Goal: Task Accomplishment & Management: Use online tool/utility

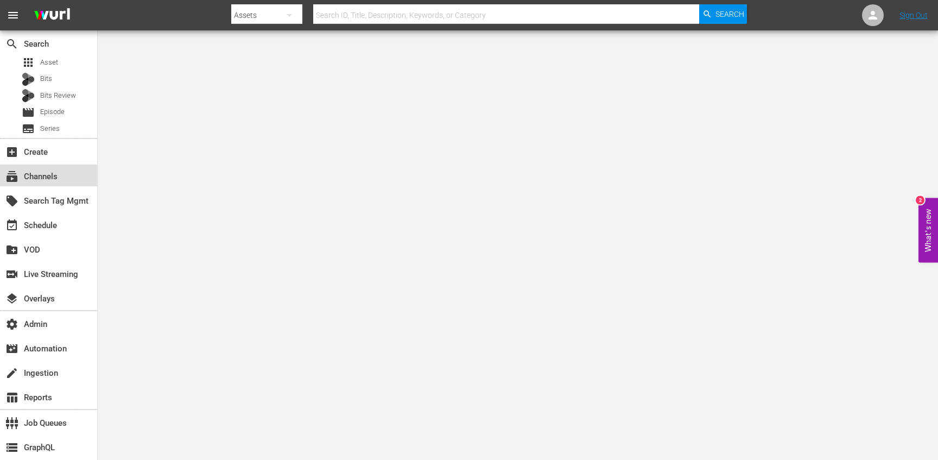
click at [66, 178] on div "subscriptions Channels" at bounding box center [48, 175] width 97 height 22
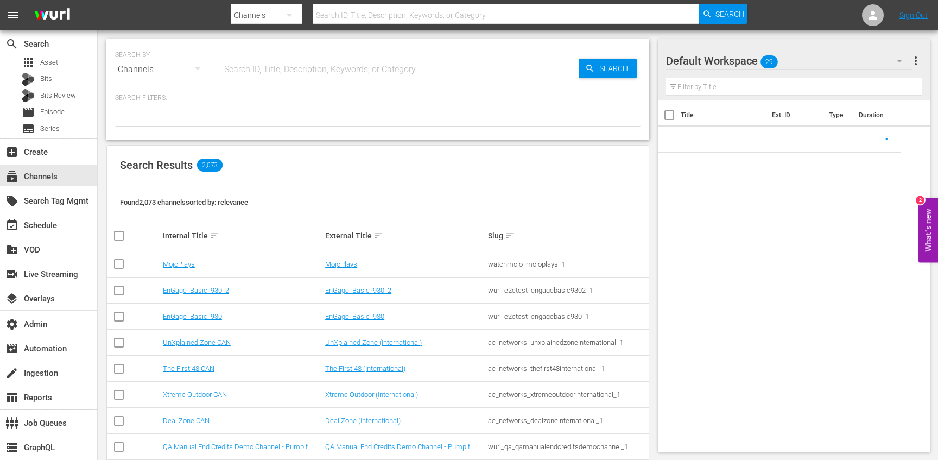
click at [250, 64] on input "text" at bounding box center [399, 69] width 357 height 26
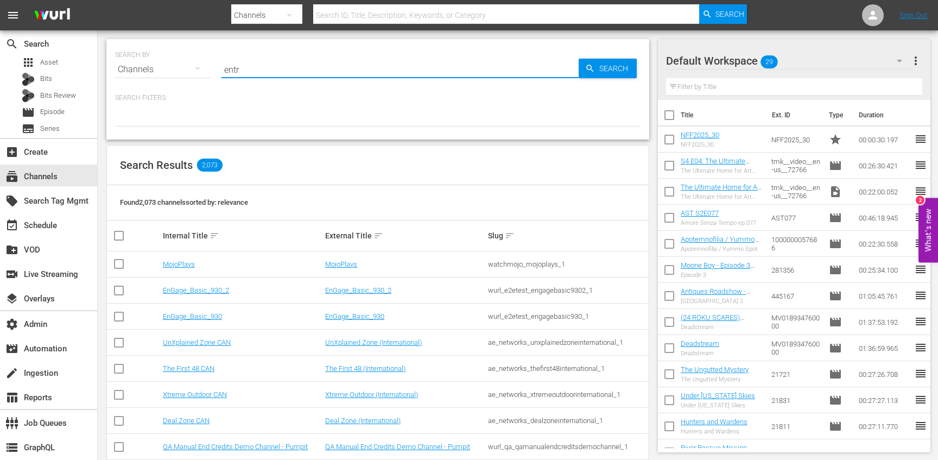
type input "entre"
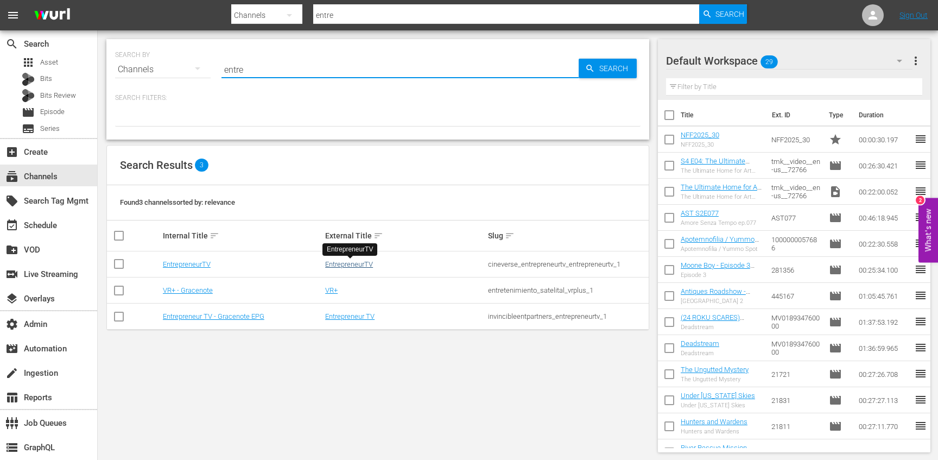
type input "entre"
click at [329, 262] on link "EntrepreneurTV" at bounding box center [349, 264] width 48 height 8
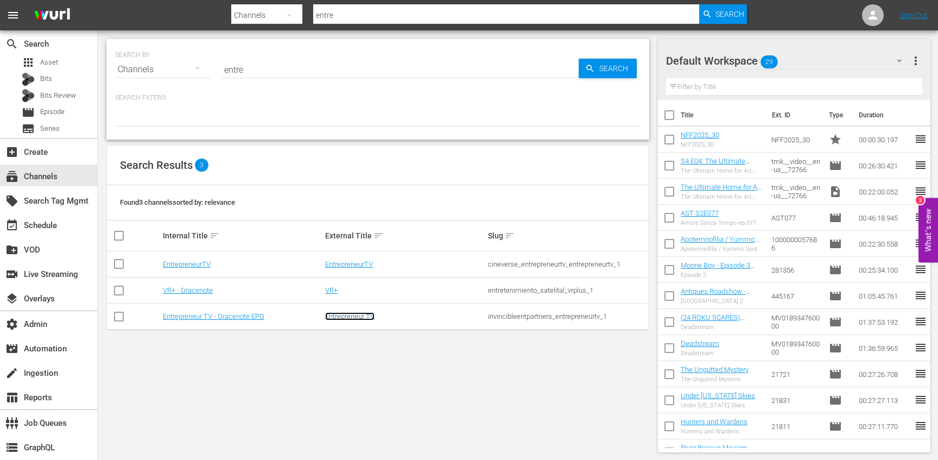
click at [340, 317] on link "Entrepreneur TV" at bounding box center [349, 316] width 49 height 8
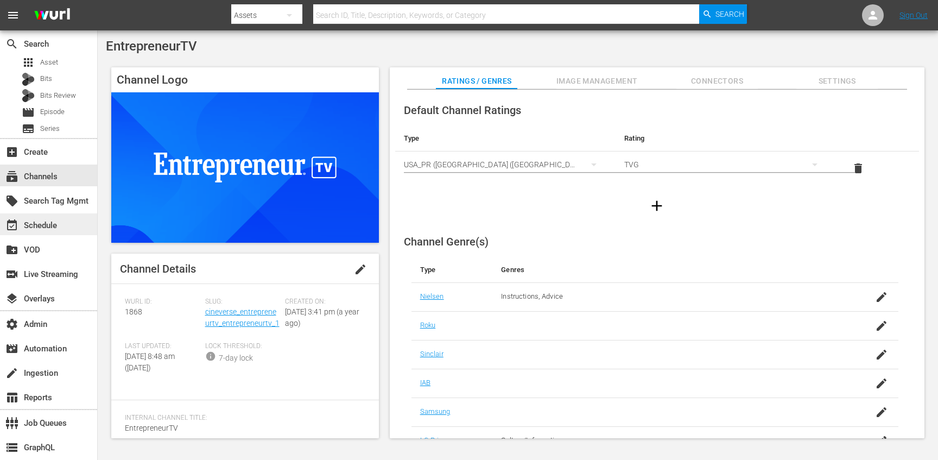
click at [56, 220] on div "event_available Schedule" at bounding box center [30, 224] width 61 height 10
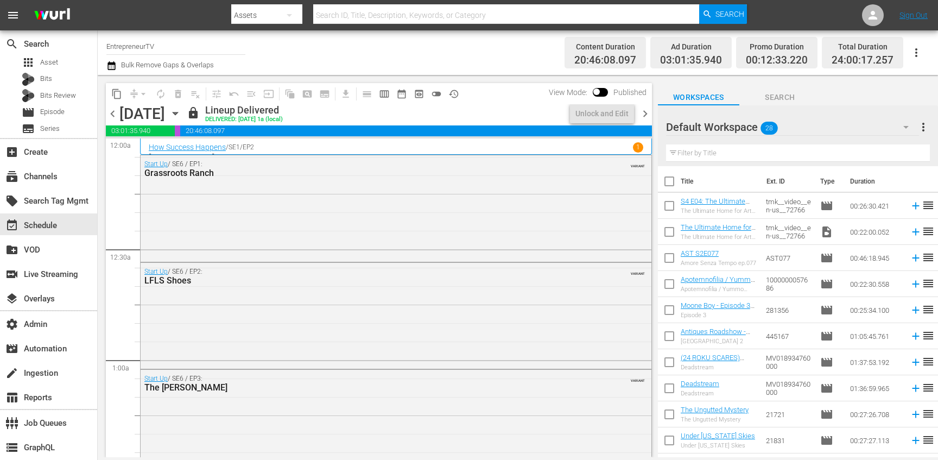
click at [181, 116] on icon "button" at bounding box center [175, 113] width 12 height 12
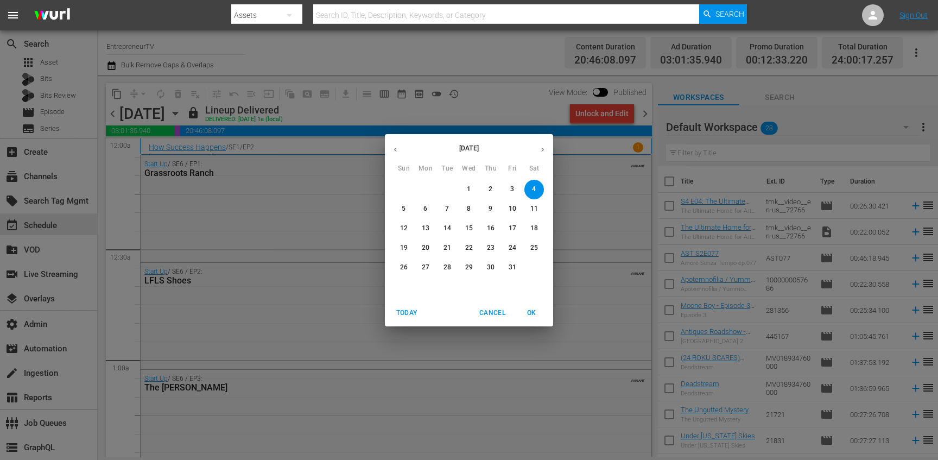
click at [485, 207] on span "9" at bounding box center [491, 208] width 20 height 9
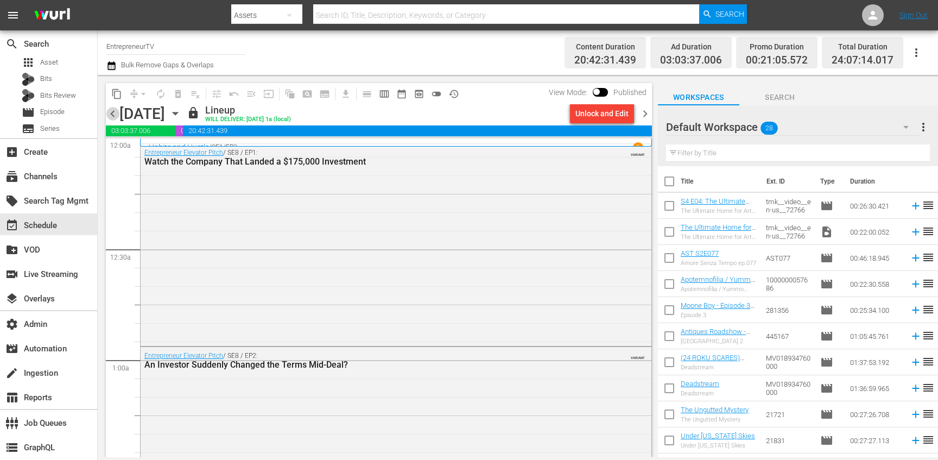
click at [109, 116] on span "chevron_left" at bounding box center [113, 114] width 14 height 14
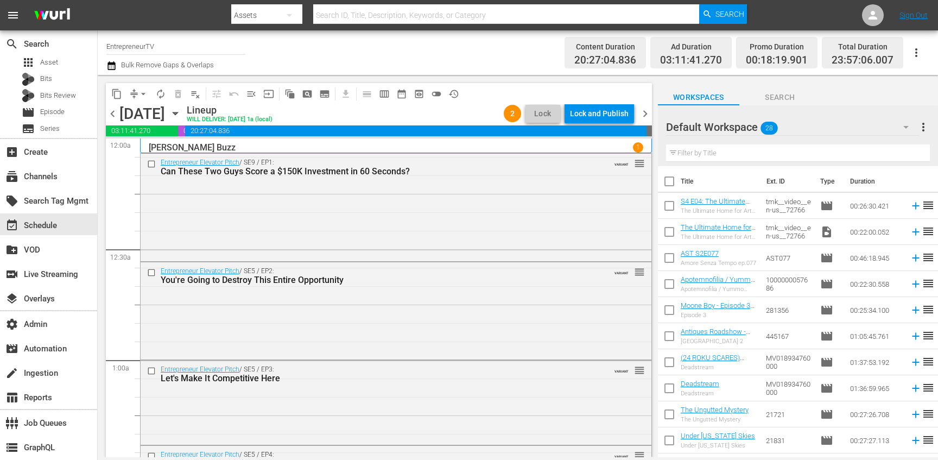
click at [455, 92] on span "history_outlined" at bounding box center [453, 93] width 11 height 11
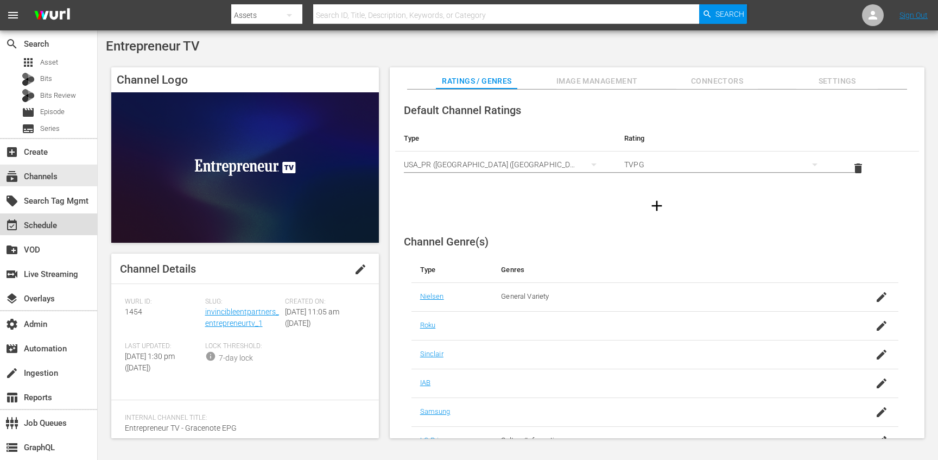
click at [56, 220] on div "event_available Schedule" at bounding box center [30, 224] width 61 height 10
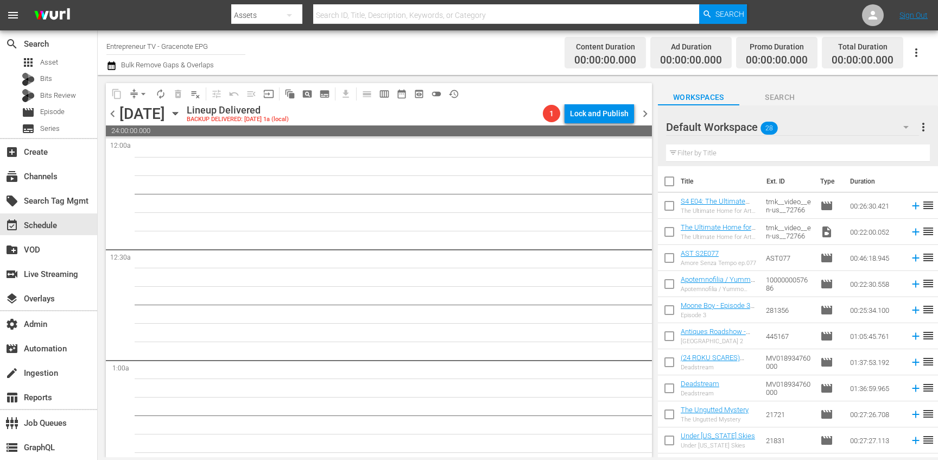
click at [181, 117] on icon "button" at bounding box center [175, 113] width 12 height 12
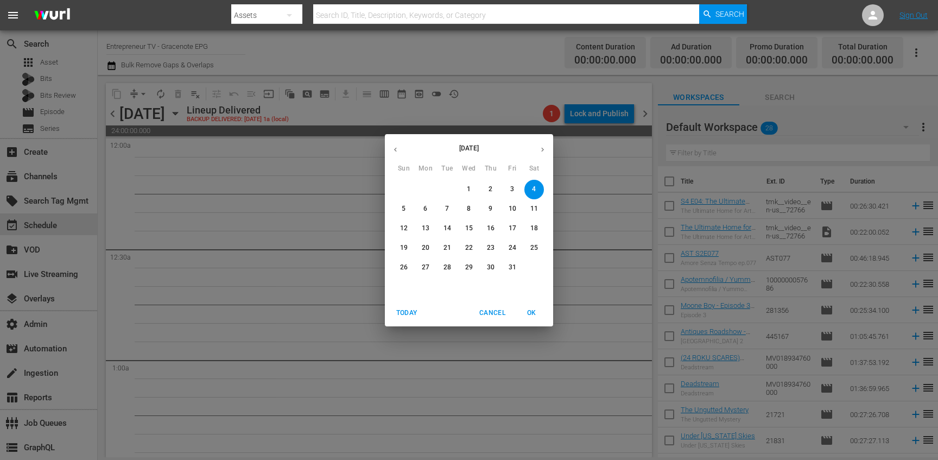
click at [444, 209] on span "7" at bounding box center [447, 208] width 20 height 9
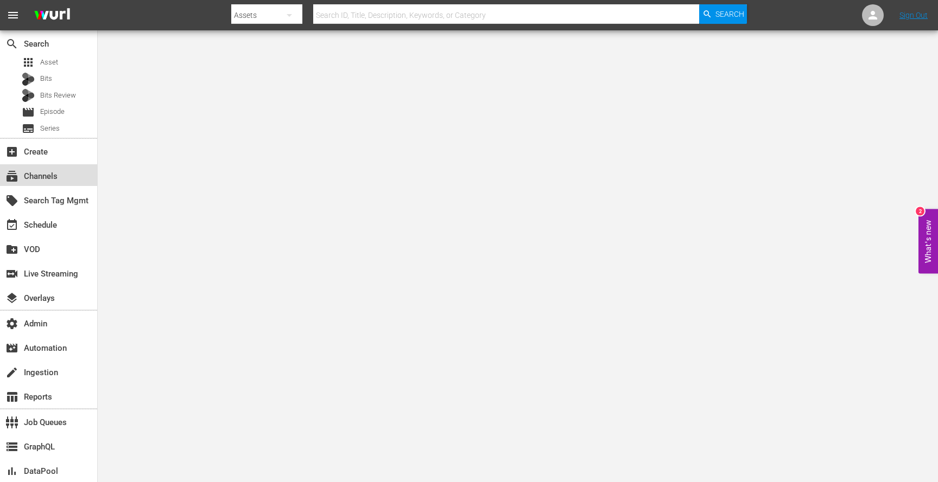
click at [53, 180] on div "subscriptions Channels" at bounding box center [30, 175] width 61 height 10
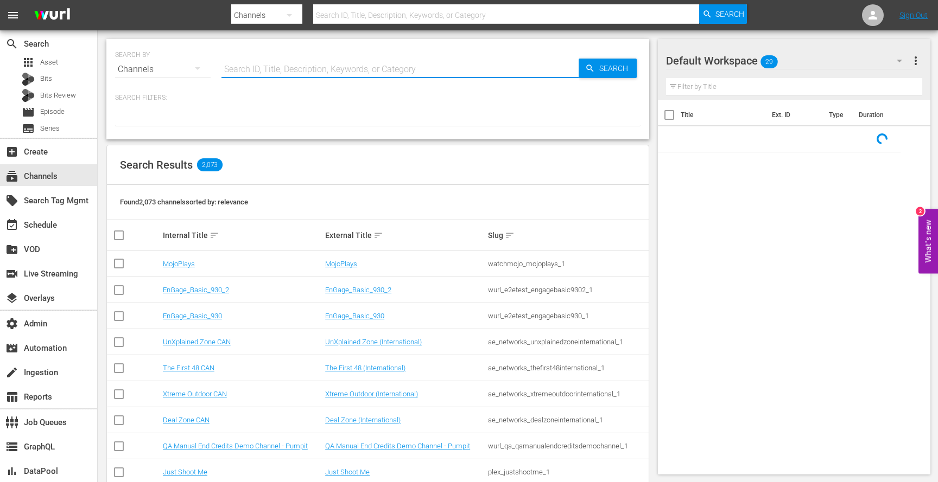
click at [264, 68] on input "text" at bounding box center [399, 69] width 357 height 26
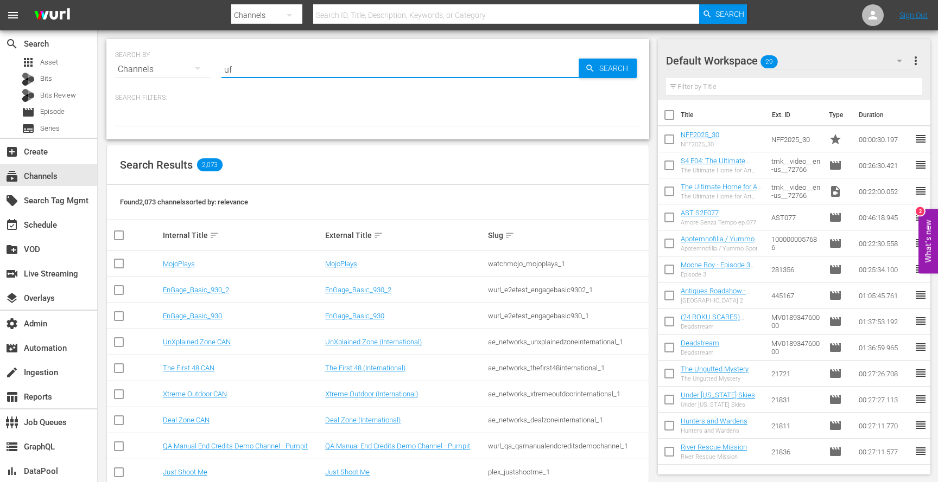
type input "ufa"
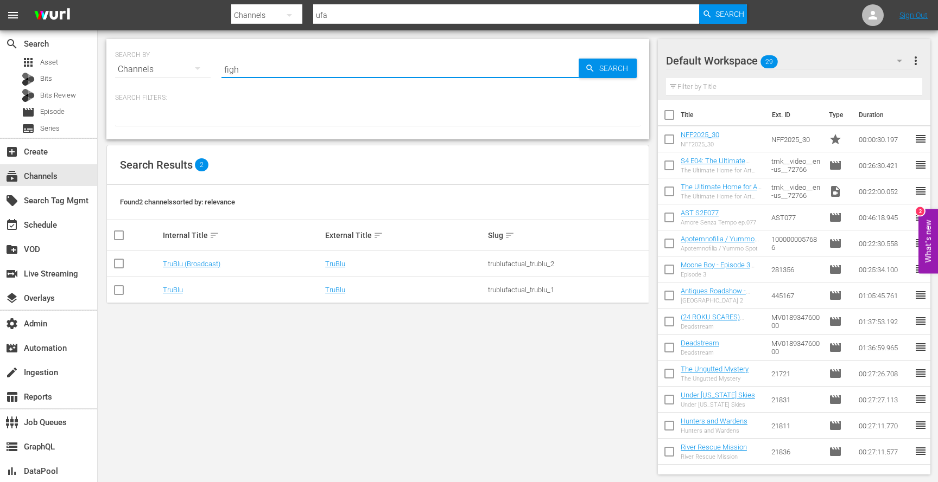
type input "fight"
click at [338, 289] on link "United Fight Alliance" at bounding box center [356, 290] width 63 height 8
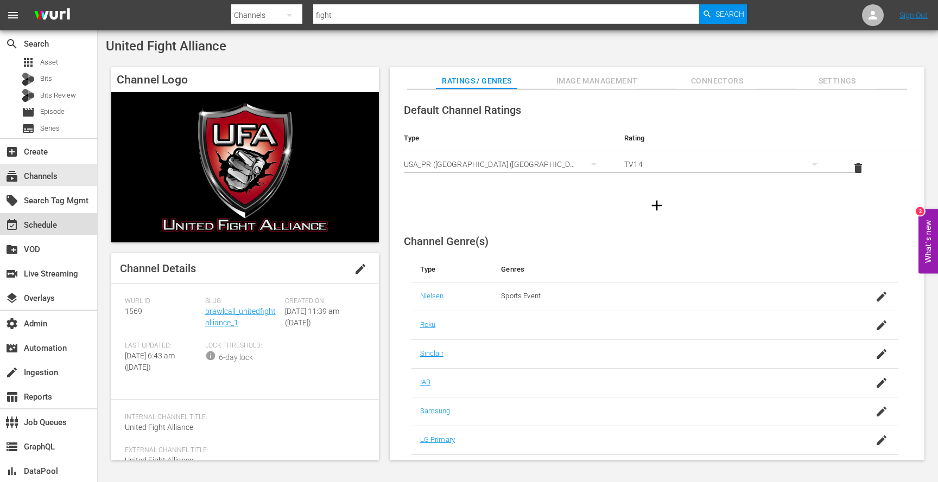
click at [68, 230] on div "event_available Schedule" at bounding box center [48, 224] width 97 height 22
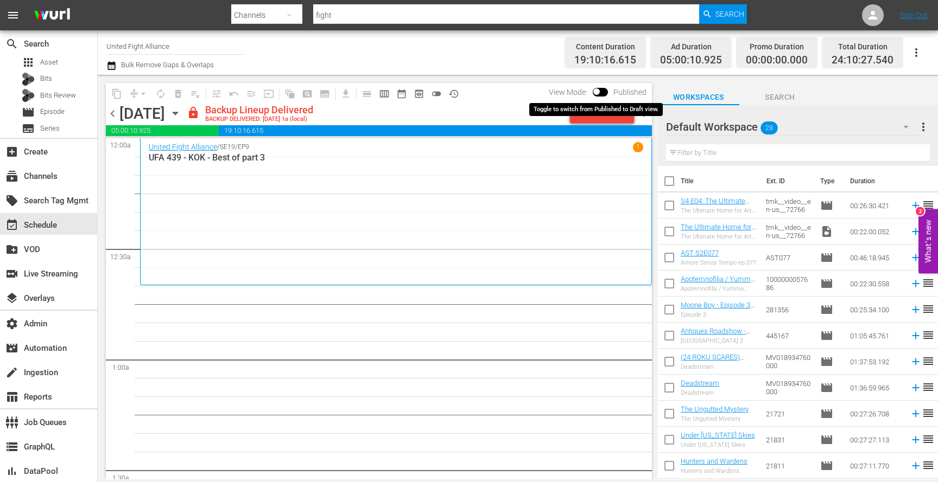
click at [597, 91] on input "checkbox" at bounding box center [596, 94] width 23 height 8
checkbox input "true"
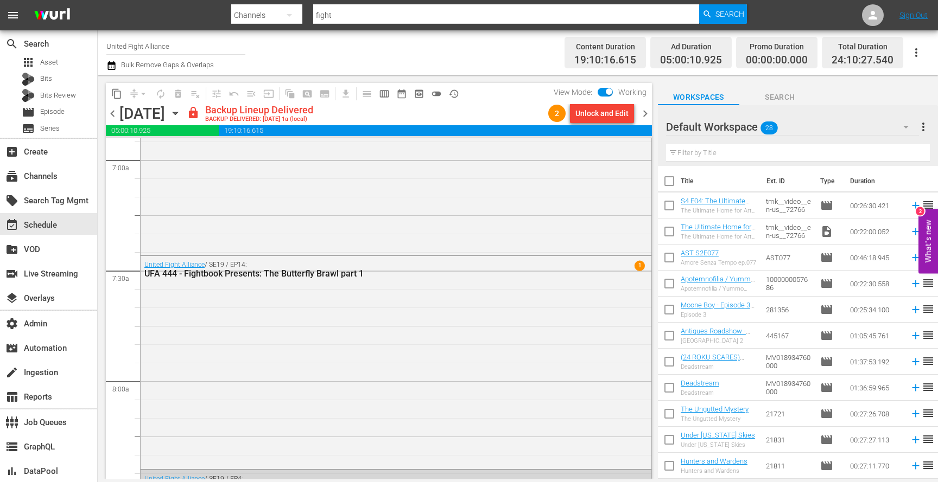
scroll to position [1577, 0]
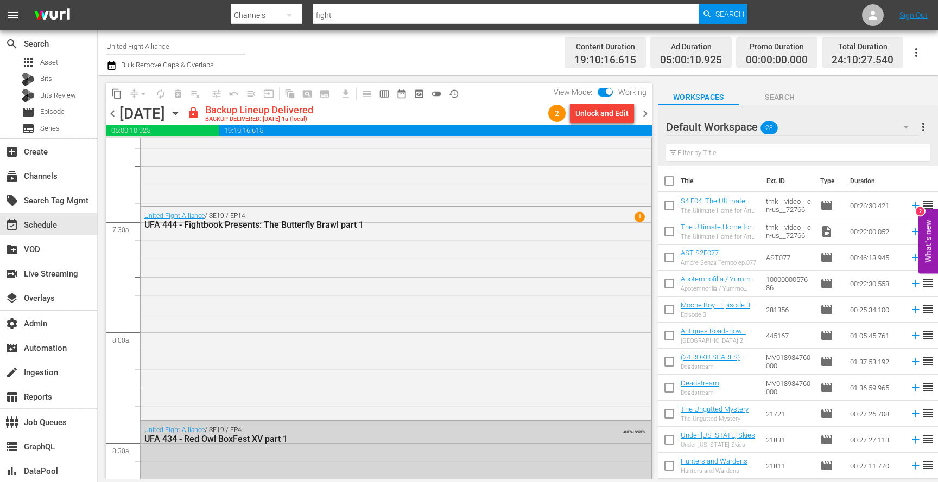
click at [444, 292] on div "United Fight Alliance / SE19 / EP14: UFA 444 - Fightbook Presents: The Butterfl…" at bounding box center [396, 312] width 511 height 211
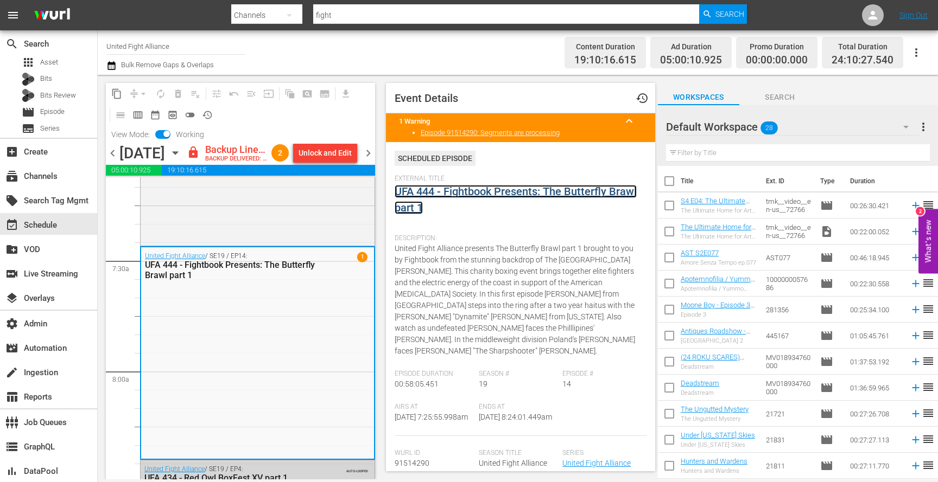
click at [442, 192] on link "UFA 444 - Fightbook Presents: The Butterfly Brawl part 1" at bounding box center [515, 199] width 242 height 29
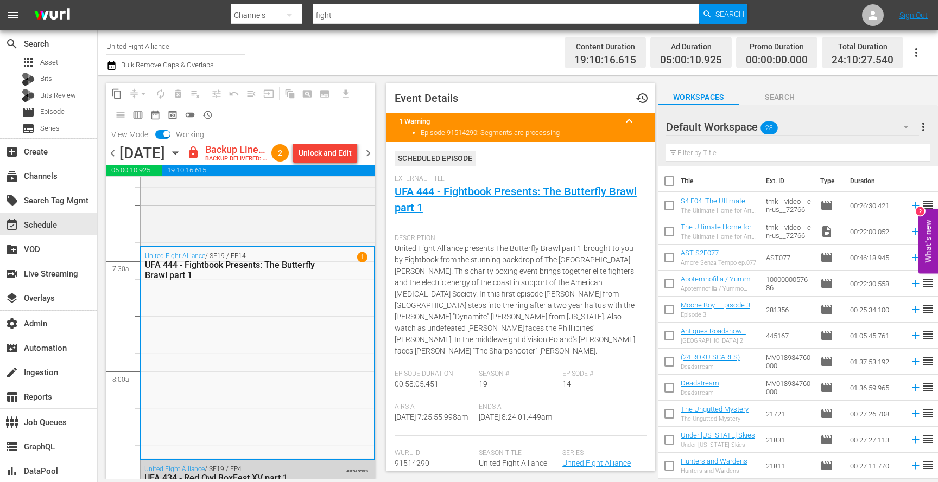
click at [370, 160] on span "chevron_right" at bounding box center [368, 154] width 14 height 14
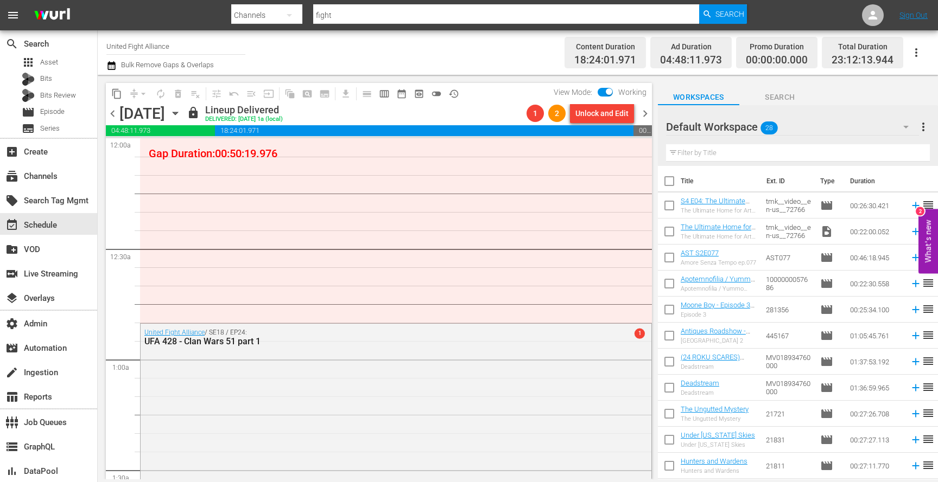
click at [601, 88] on span at bounding box center [604, 92] width 15 height 9
click at [608, 93] on input "checkbox" at bounding box center [608, 94] width 23 height 8
checkbox input "false"
click at [415, 93] on span "preview_outlined" at bounding box center [418, 93] width 11 height 11
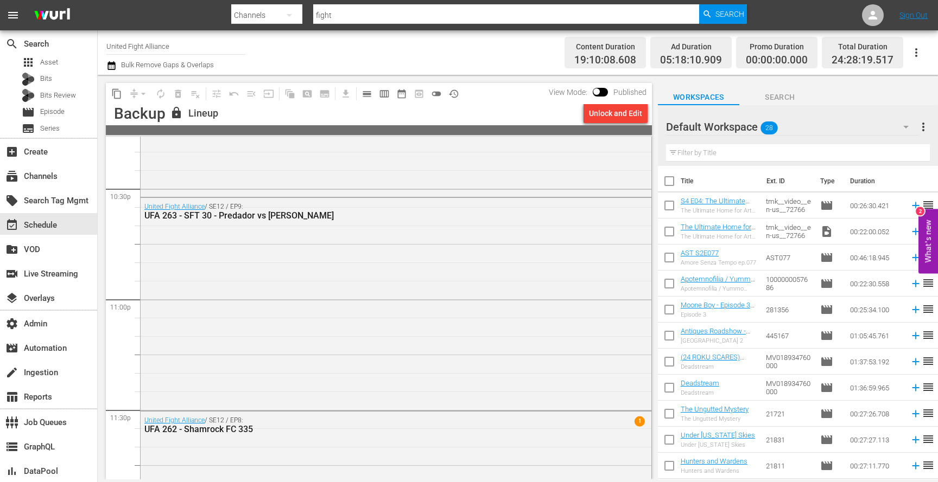
scroll to position [5075, 0]
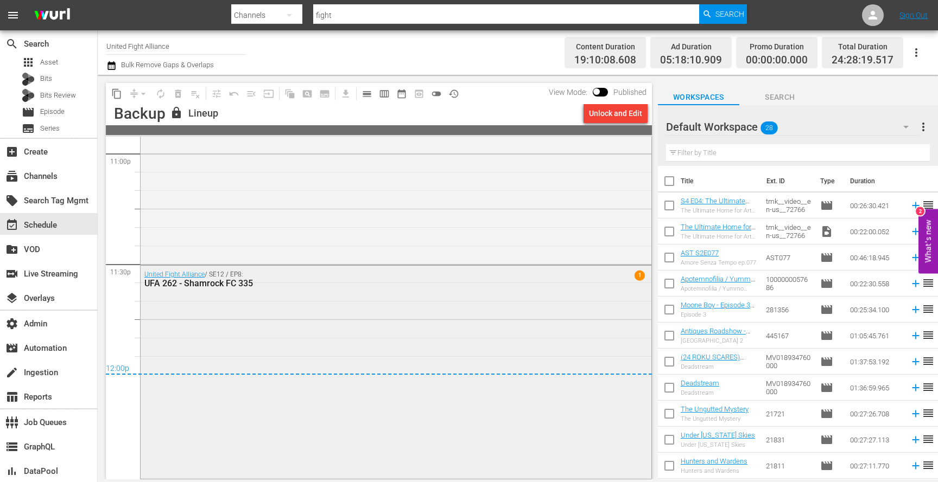
click at [368, 405] on div "United Fight Alliance / SE12 / EP8: UFA 262 - Shamrock FC 335 1" at bounding box center [396, 371] width 511 height 211
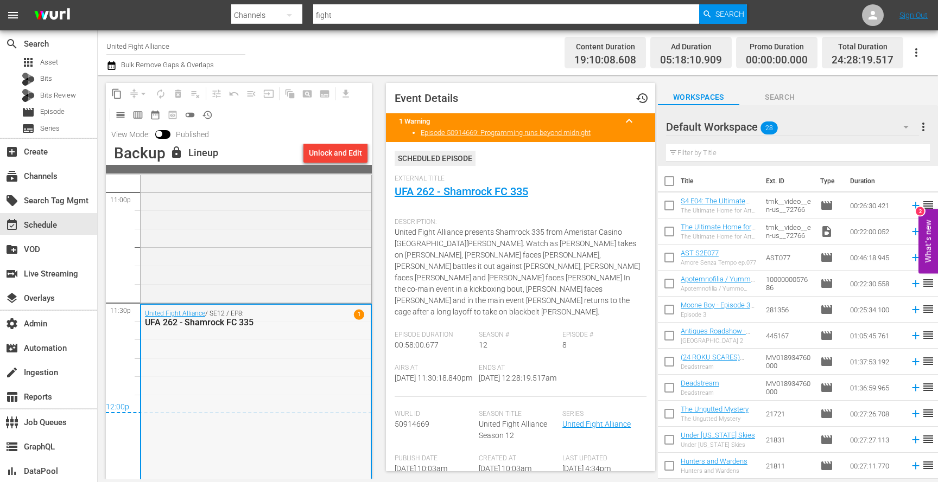
scroll to position [5113, 0]
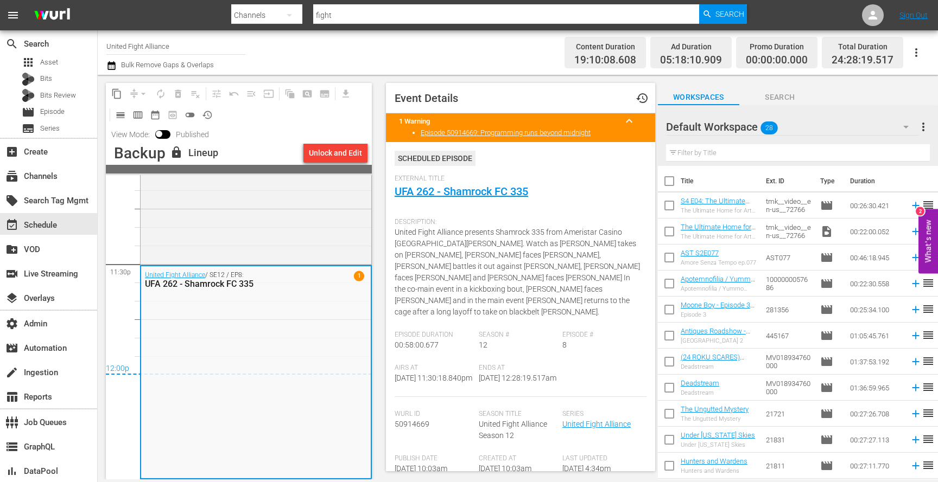
click at [480, 377] on span "1/16/70 @ 12:28:19.517am" at bounding box center [518, 378] width 78 height 9
drag, startPoint x: 480, startPoint y: 377, endPoint x: 518, endPoint y: 377, distance: 38.0
click at [518, 377] on span "1/16/70 @ 12:28:19.517am" at bounding box center [518, 378] width 78 height 9
copy span "12:28:19.517am"
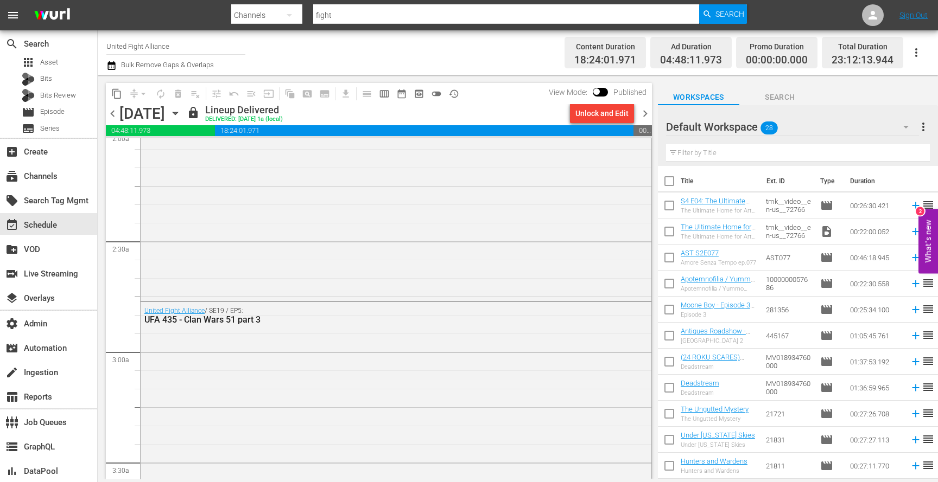
scroll to position [455, 0]
click at [181, 116] on icon "button" at bounding box center [175, 113] width 12 height 12
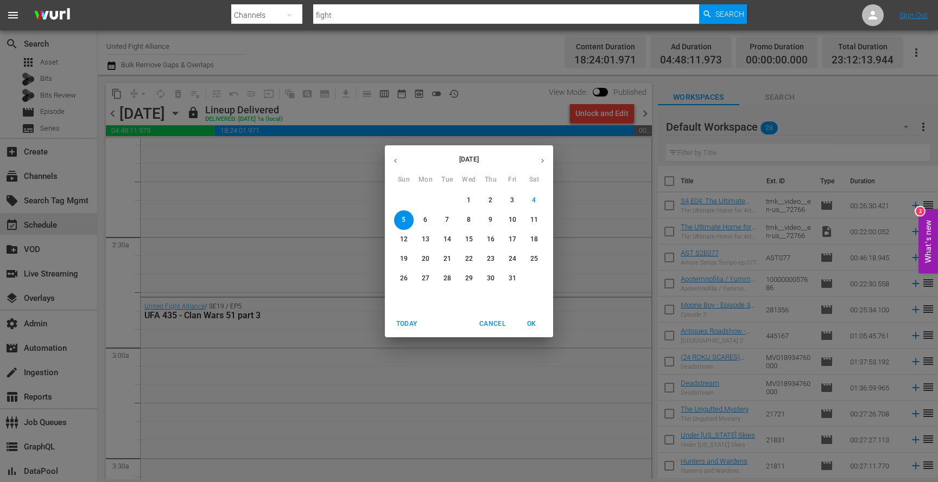
click at [469, 220] on p "8" at bounding box center [469, 219] width 4 height 9
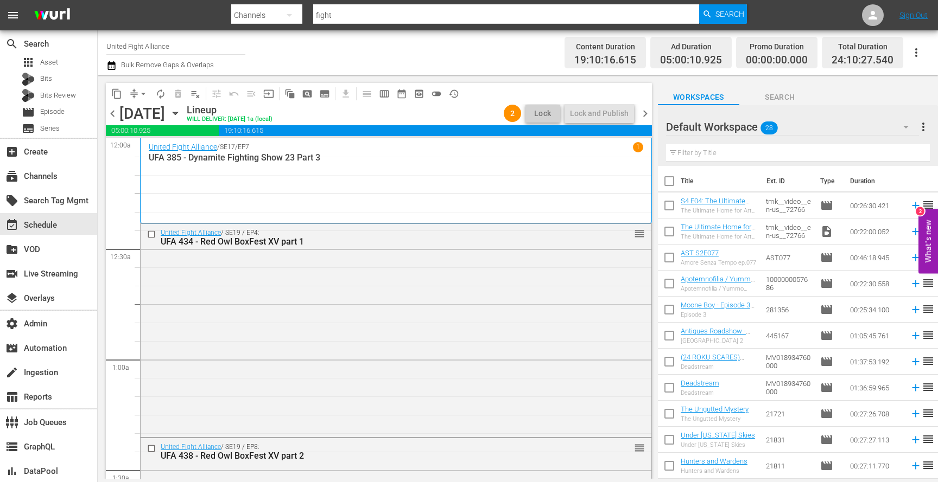
click at [113, 118] on span "chevron_left" at bounding box center [113, 114] width 14 height 14
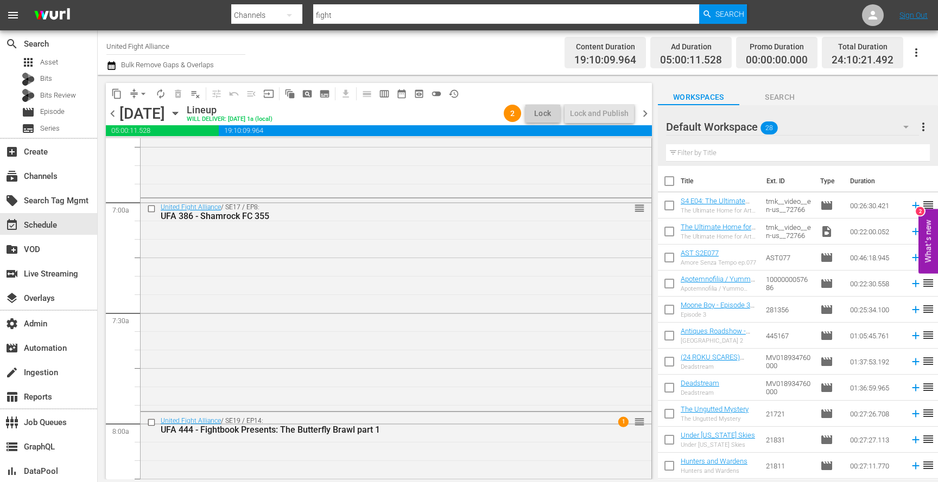
scroll to position [1473, 0]
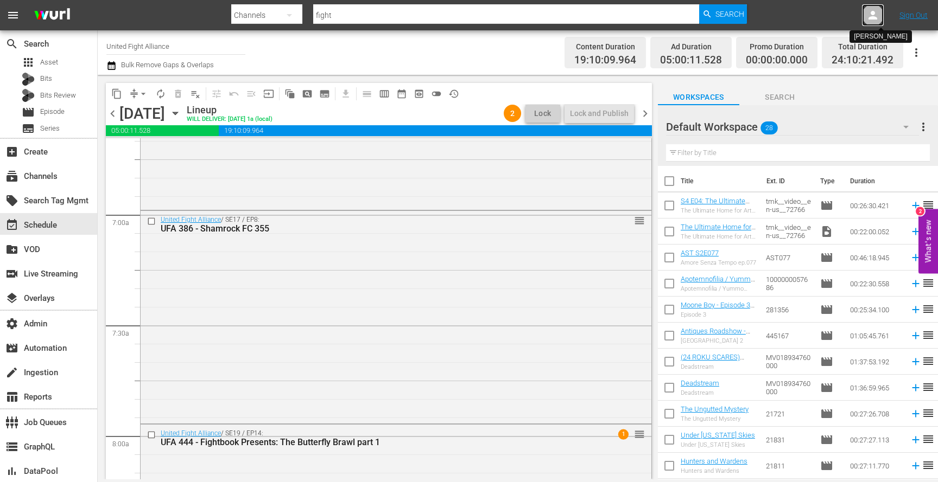
click at [871, 11] on icon at bounding box center [872, 15] width 9 height 9
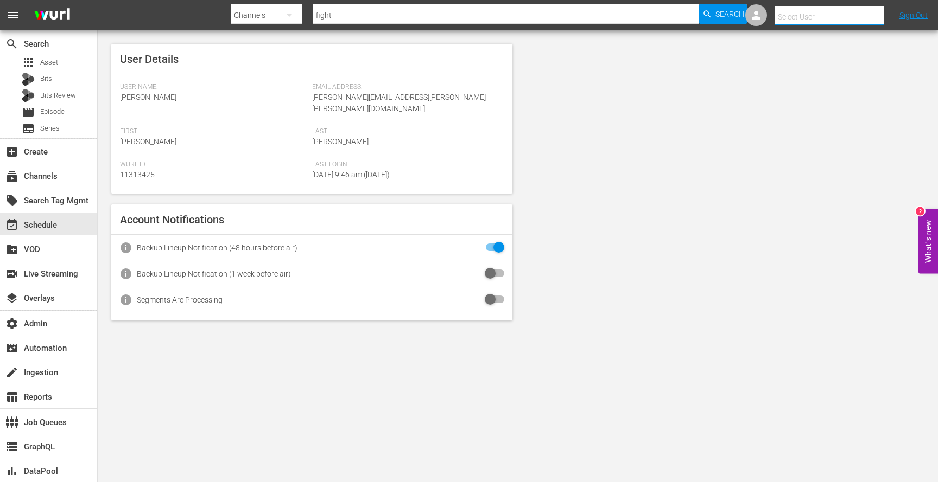
click at [843, 10] on input "text" at bounding box center [844, 17] width 139 height 26
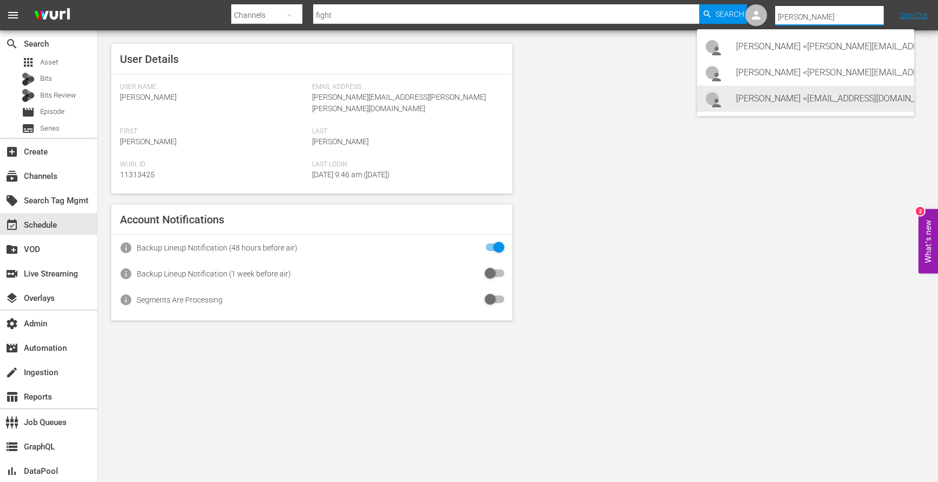
click at [826, 95] on div "Corinne Adams <cadams.ufa@gmail.com>" at bounding box center [820, 99] width 169 height 26
type input "Corinne Adams (11314235)"
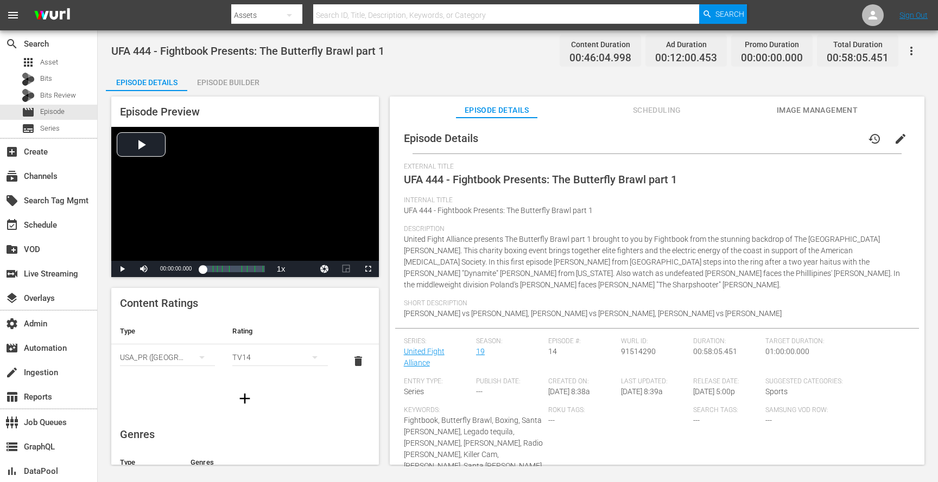
click at [913, 53] on icon "button" at bounding box center [911, 50] width 13 height 13
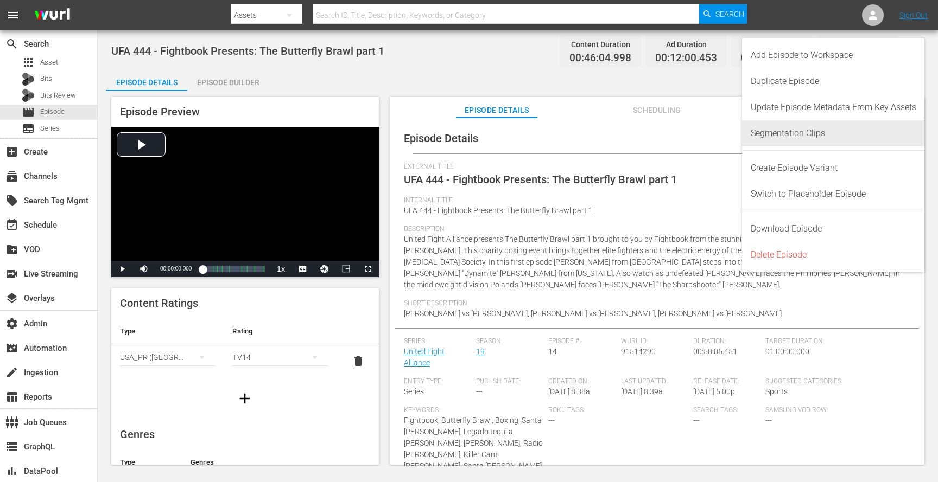
click at [798, 141] on div "Segmentation Clips" at bounding box center [832, 133] width 165 height 26
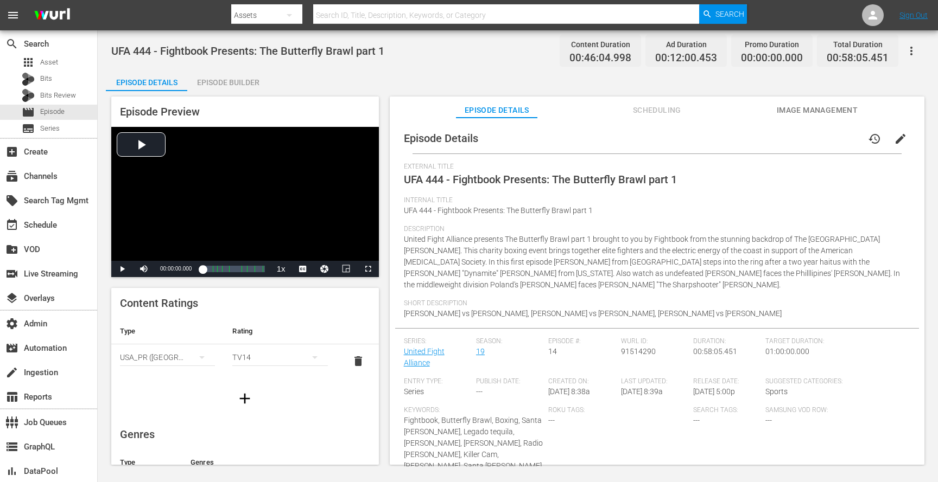
click at [639, 109] on span "Scheduling" at bounding box center [656, 111] width 81 height 14
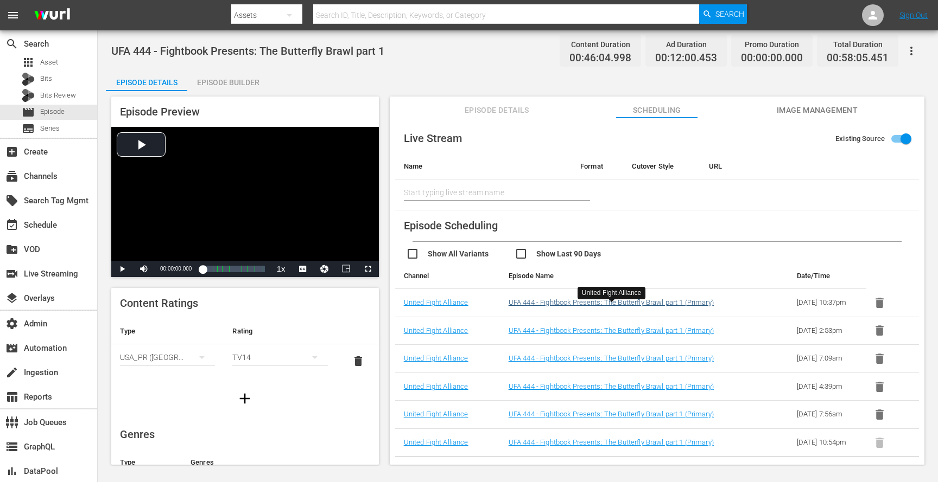
scroll to position [48, 0]
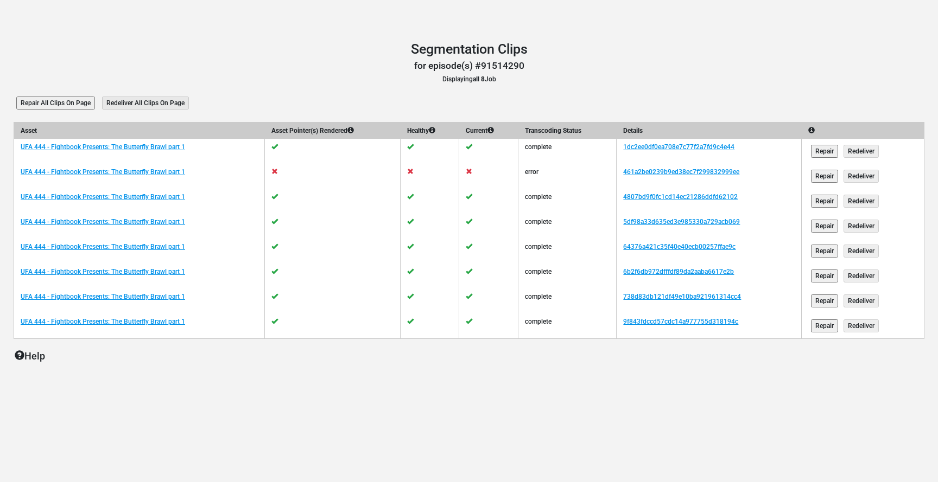
click at [652, 178] on td "461a2be0239b9ed38ec7f299832999ee" at bounding box center [708, 176] width 185 height 25
click at [652, 174] on link "461a2be0239b9ed38ec7f299832999ee" at bounding box center [681, 172] width 116 height 8
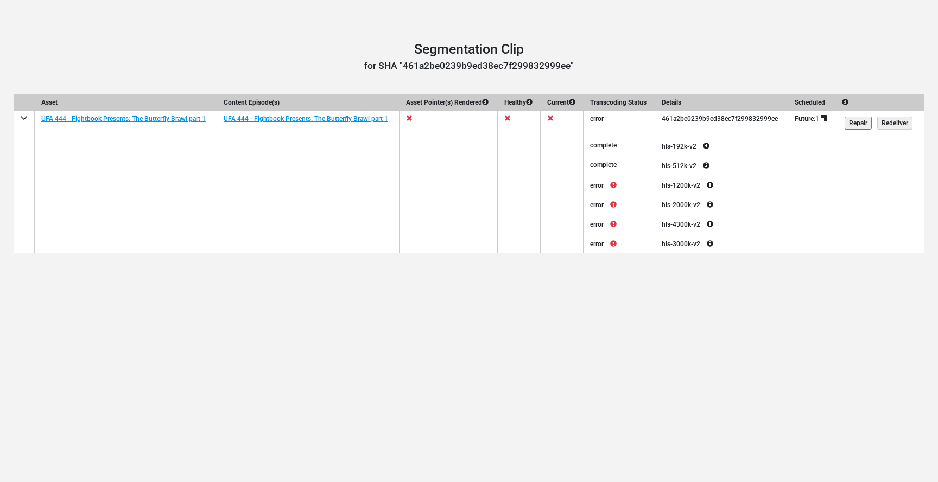
click at [606, 192] on icon at bounding box center [613, 185] width 20 height 13
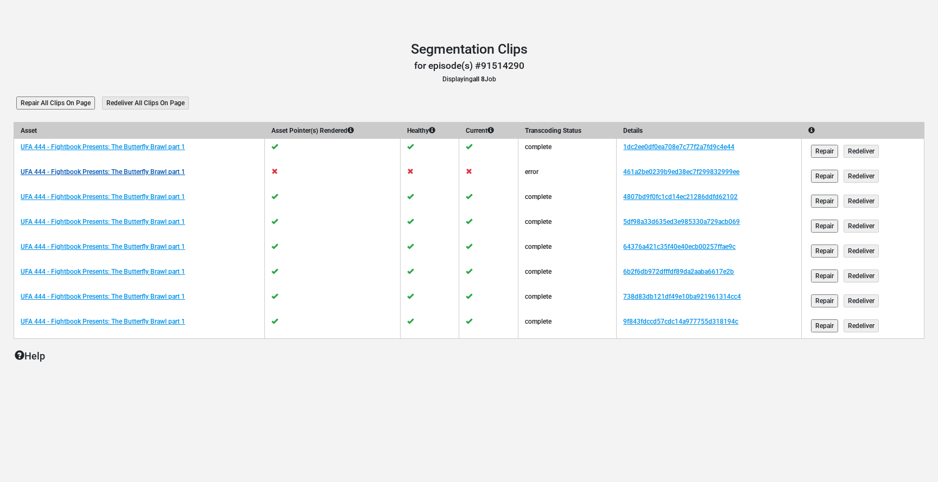
click at [139, 174] on link "UFA 444 - Fightbook Presents: The Butterfly Brawl part 1" at bounding box center [103, 172] width 164 height 8
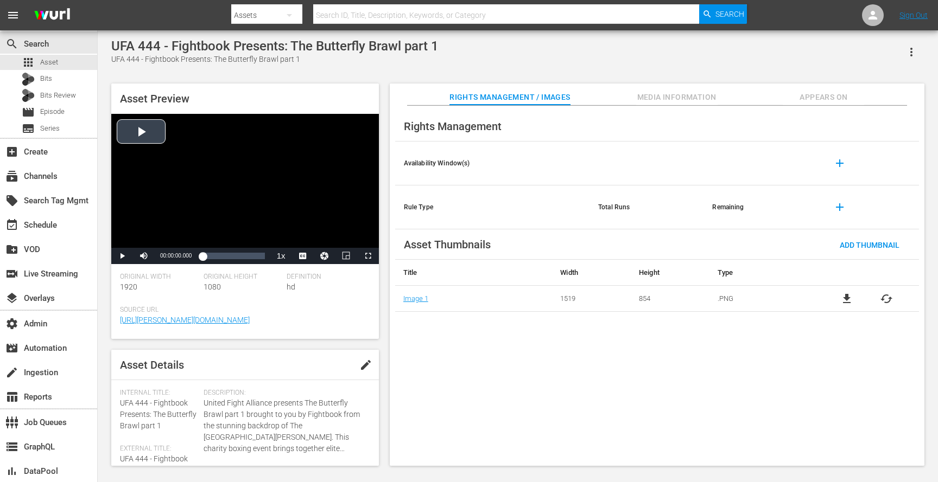
click at [229, 175] on div "Video Player" at bounding box center [245, 181] width 268 height 134
click at [249, 254] on div "00:34:45.875" at bounding box center [249, 256] width 1 height 11
click at [261, 259] on div "00:43:39.471" at bounding box center [261, 256] width 1 height 11
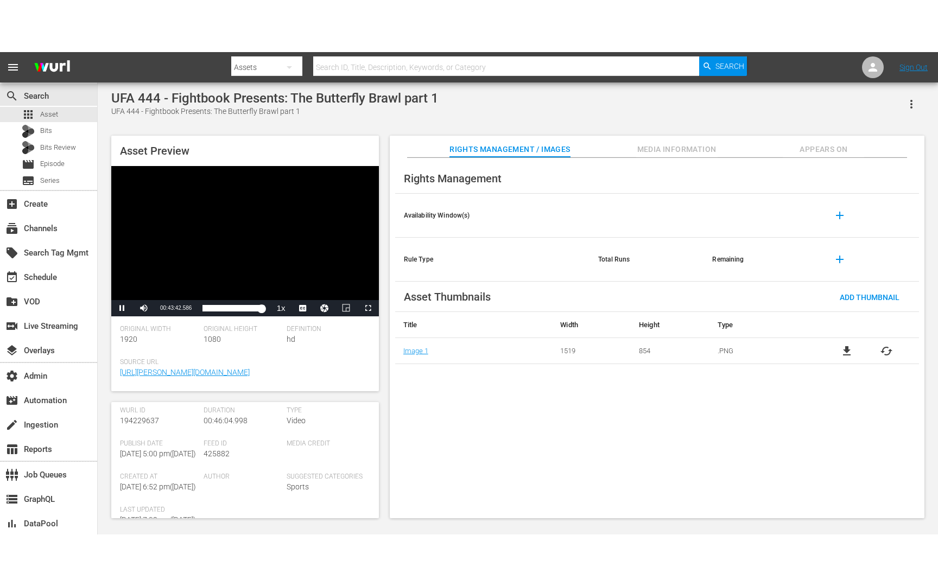
scroll to position [158, 0]
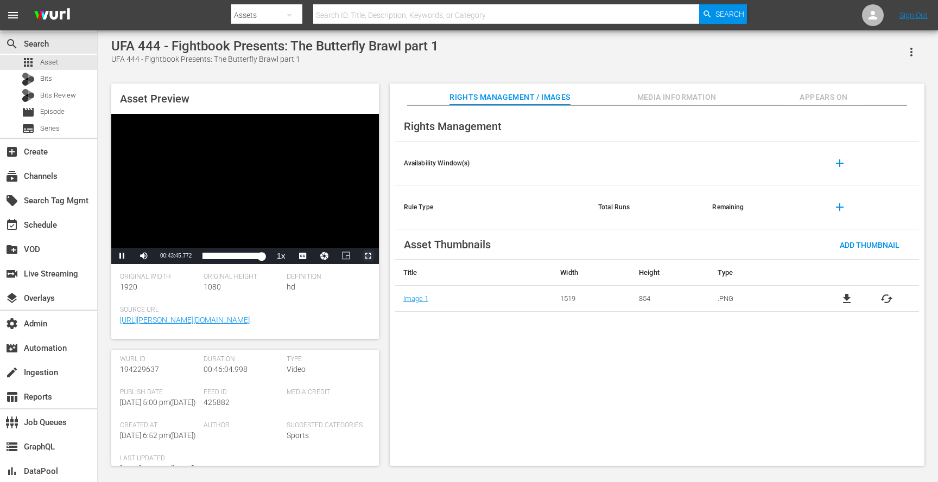
click at [368, 256] on span "Video Player" at bounding box center [368, 256] width 0 height 0
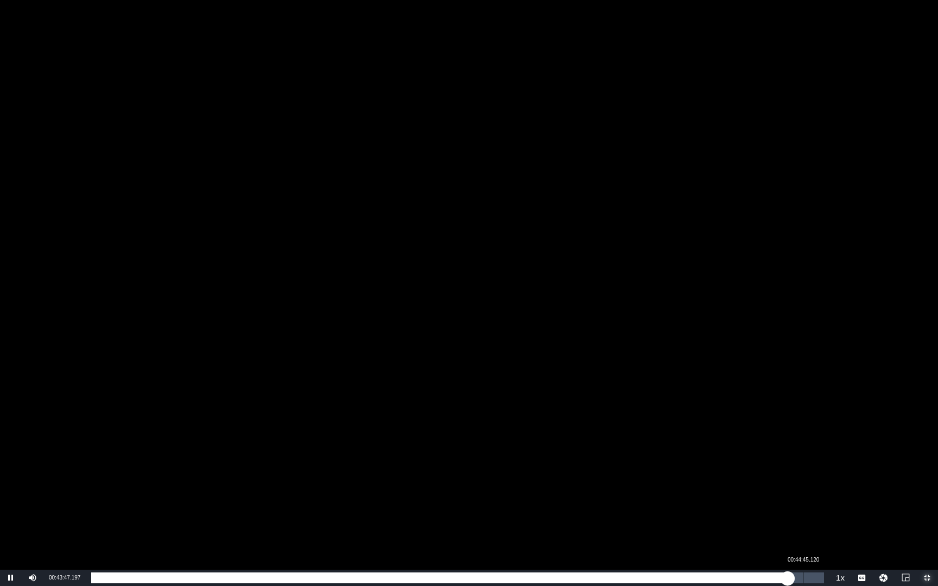
click at [803, 482] on div "00:44:45.120" at bounding box center [803, 577] width 1 height 11
click at [814, 482] on div "Loaded : 97.48% 00:45:32.227 00:44:45.541" at bounding box center [457, 577] width 733 height 11
click at [816, 482] on div "00:45:36.450" at bounding box center [453, 577] width 725 height 11
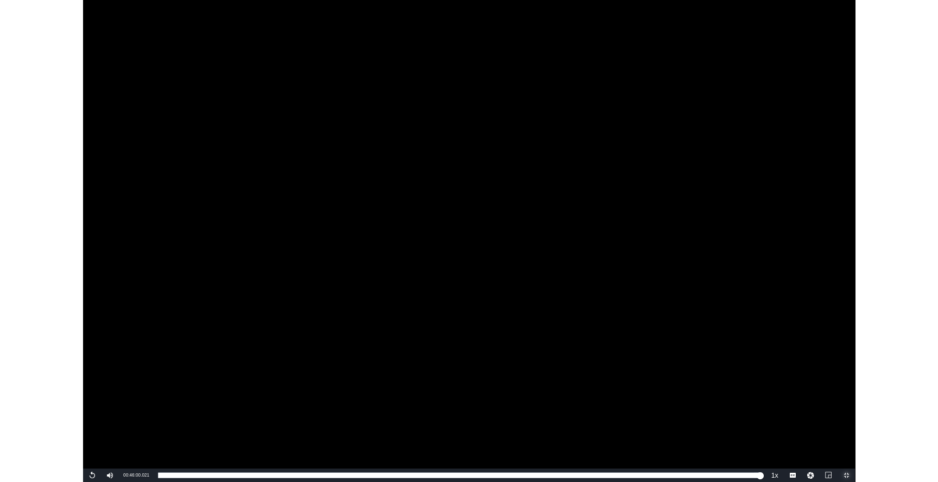
scroll to position [158, 0]
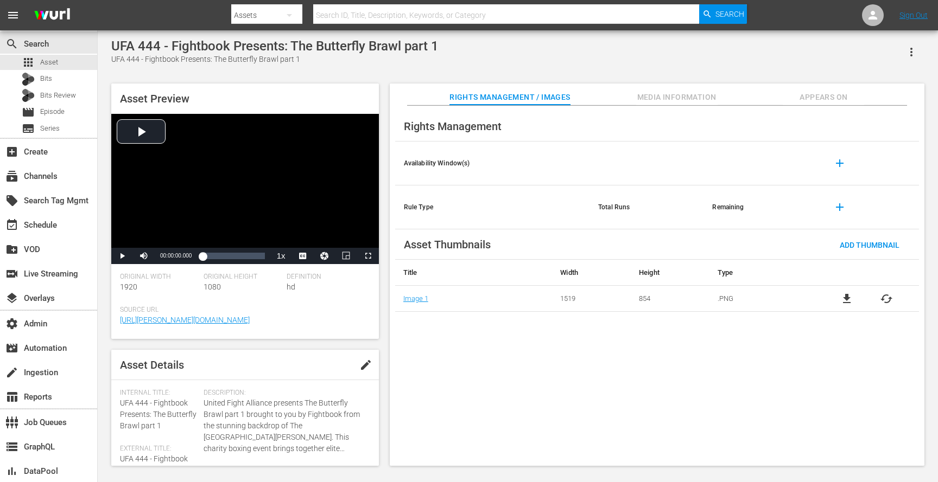
click at [128, 43] on div "UFA 444 - Fightbook Presents: The Butterfly Brawl part 1" at bounding box center [274, 46] width 327 height 15
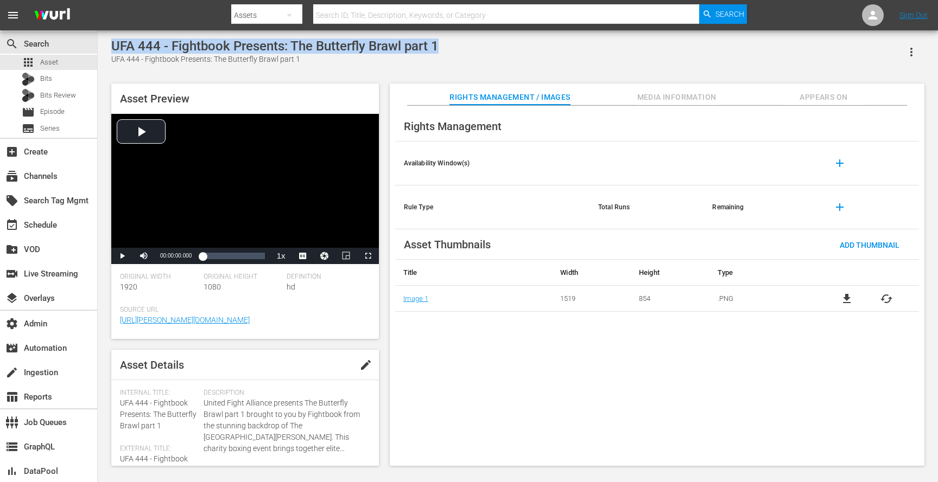
drag, startPoint x: 128, startPoint y: 43, endPoint x: 430, endPoint y: 45, distance: 302.2
click at [430, 45] on div "UFA 444 - Fightbook Presents: The Butterfly Brawl part 1" at bounding box center [274, 46] width 327 height 15
copy div "UFA 444 - Fightbook Presents: The Butterfly Brawl part 1"
click at [798, 100] on span "Appears On" at bounding box center [822, 98] width 81 height 14
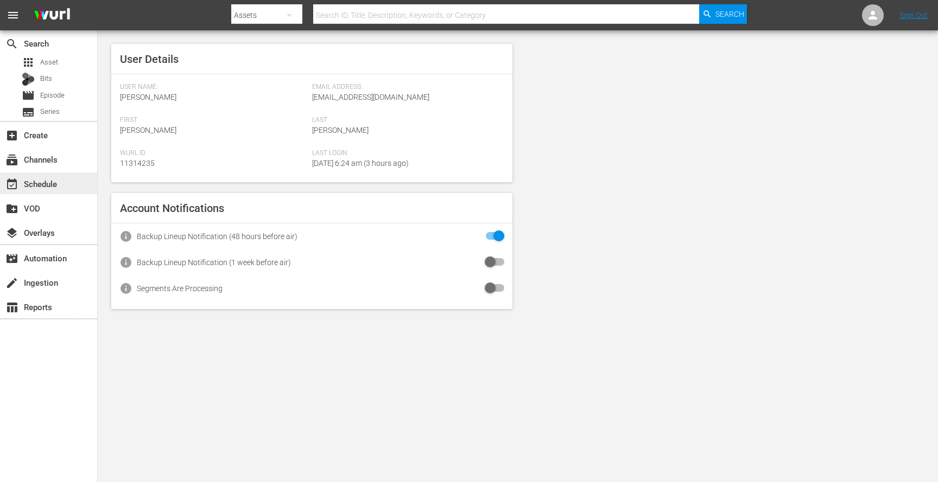
click at [50, 184] on div "event_available Schedule" at bounding box center [30, 182] width 61 height 10
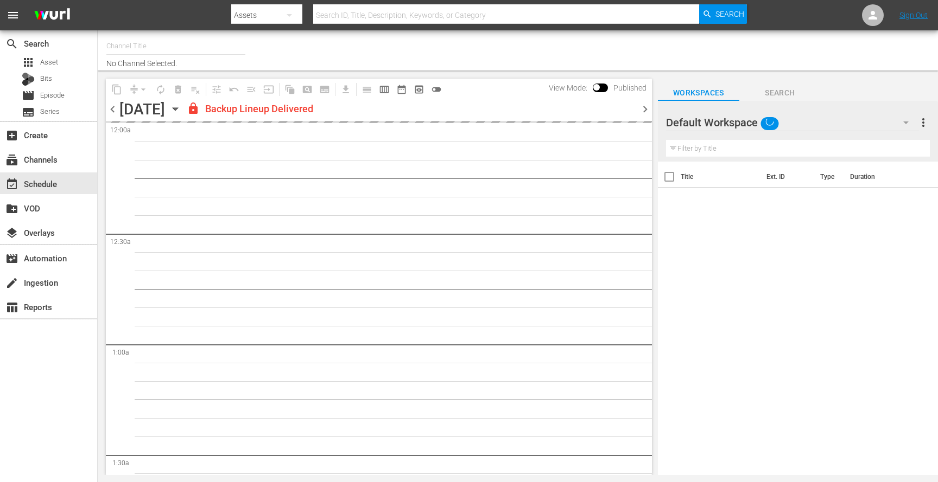
type input "United Fight Alliance (1569)"
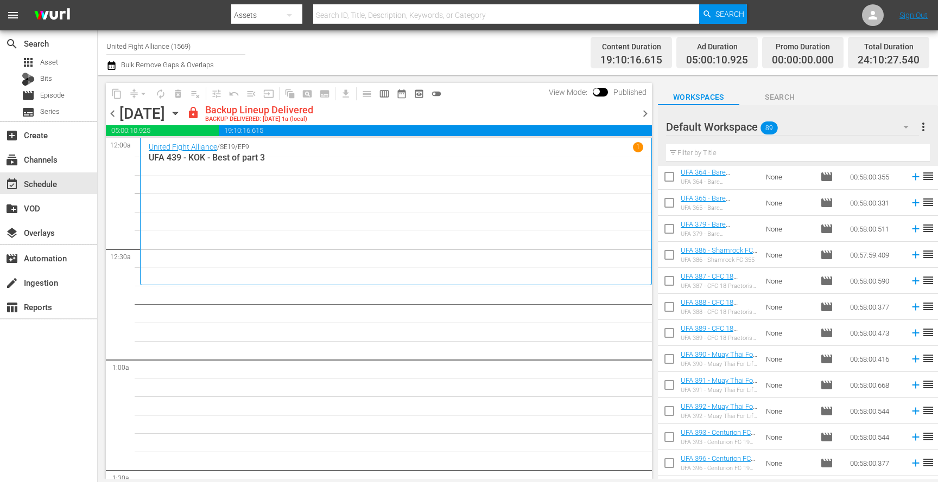
scroll to position [755, 0]
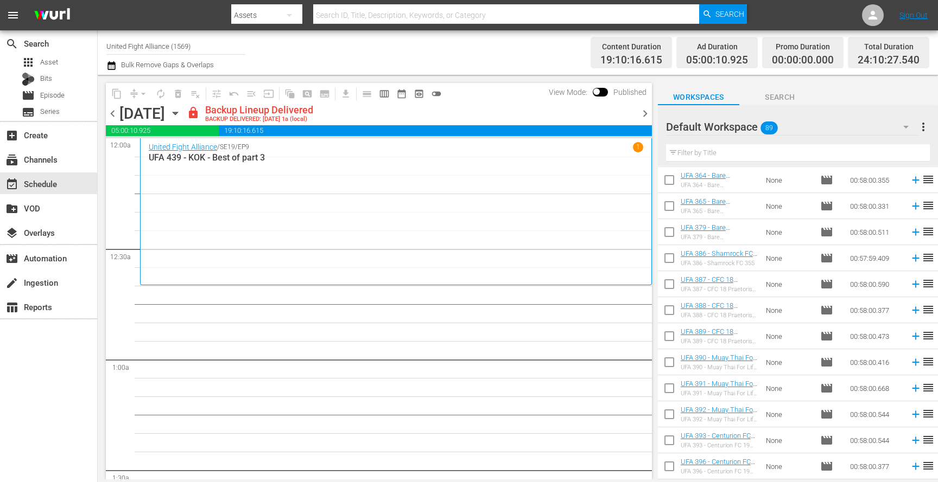
click at [836, 117] on div "Default Workspace 89" at bounding box center [792, 127] width 253 height 30
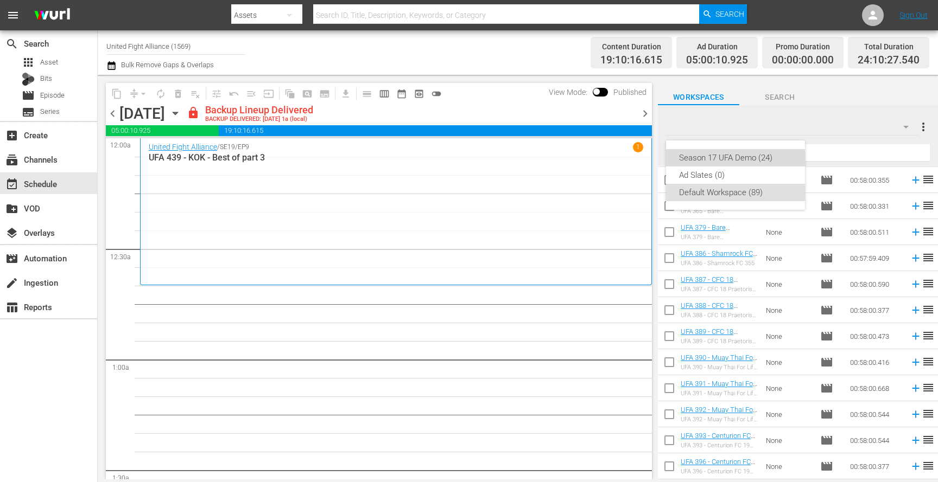
click at [741, 158] on div "Season 17 UFA Demo (24)" at bounding box center [735, 157] width 113 height 17
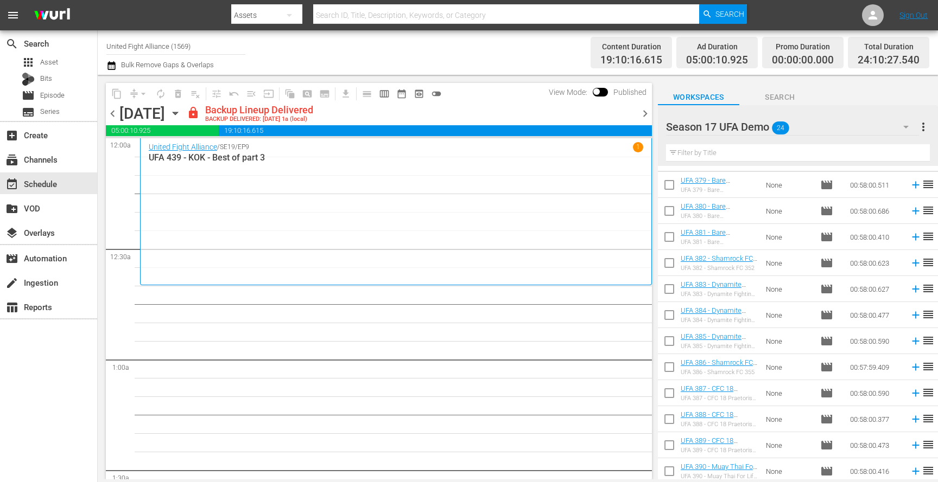
scroll to position [13, 0]
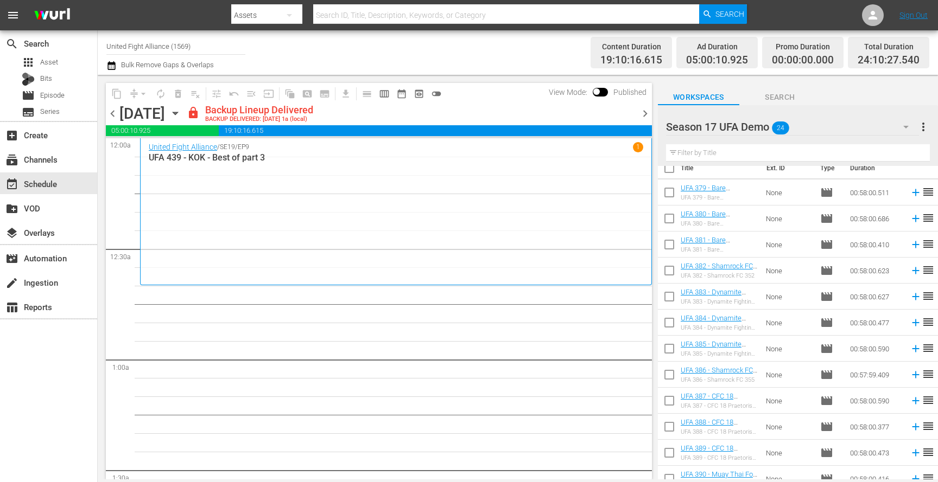
click at [799, 129] on div "Season 17 UFA Demo 24" at bounding box center [792, 127] width 253 height 30
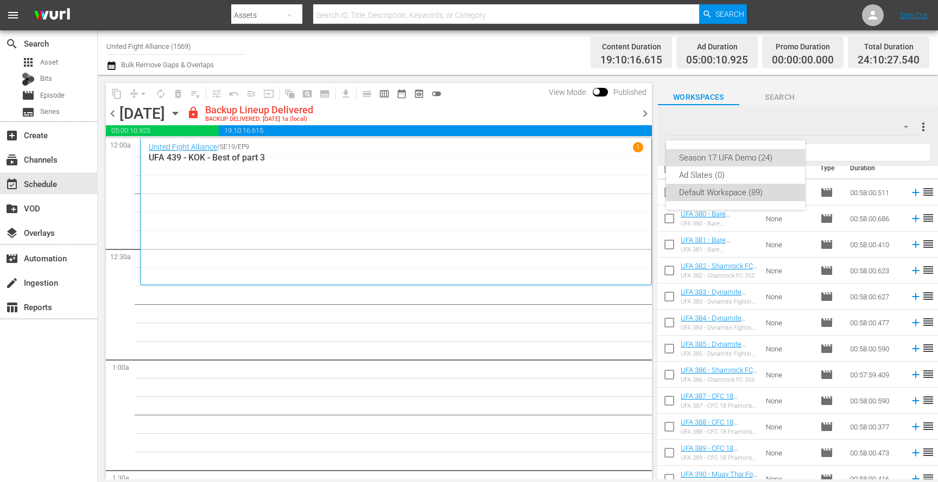
click at [749, 193] on div "Default Workspace (89)" at bounding box center [735, 192] width 113 height 17
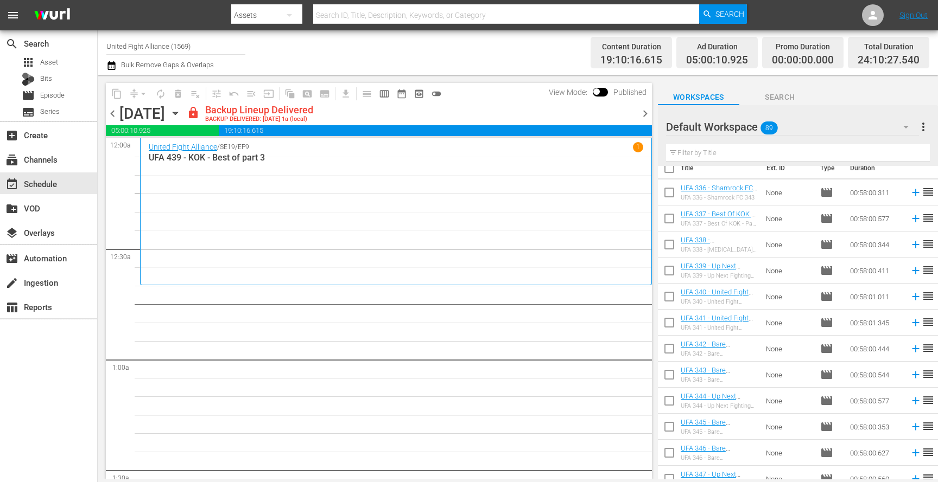
click at [783, 129] on div "Default Workspace 89" at bounding box center [792, 127] width 253 height 30
